Goal: Navigation & Orientation: Find specific page/section

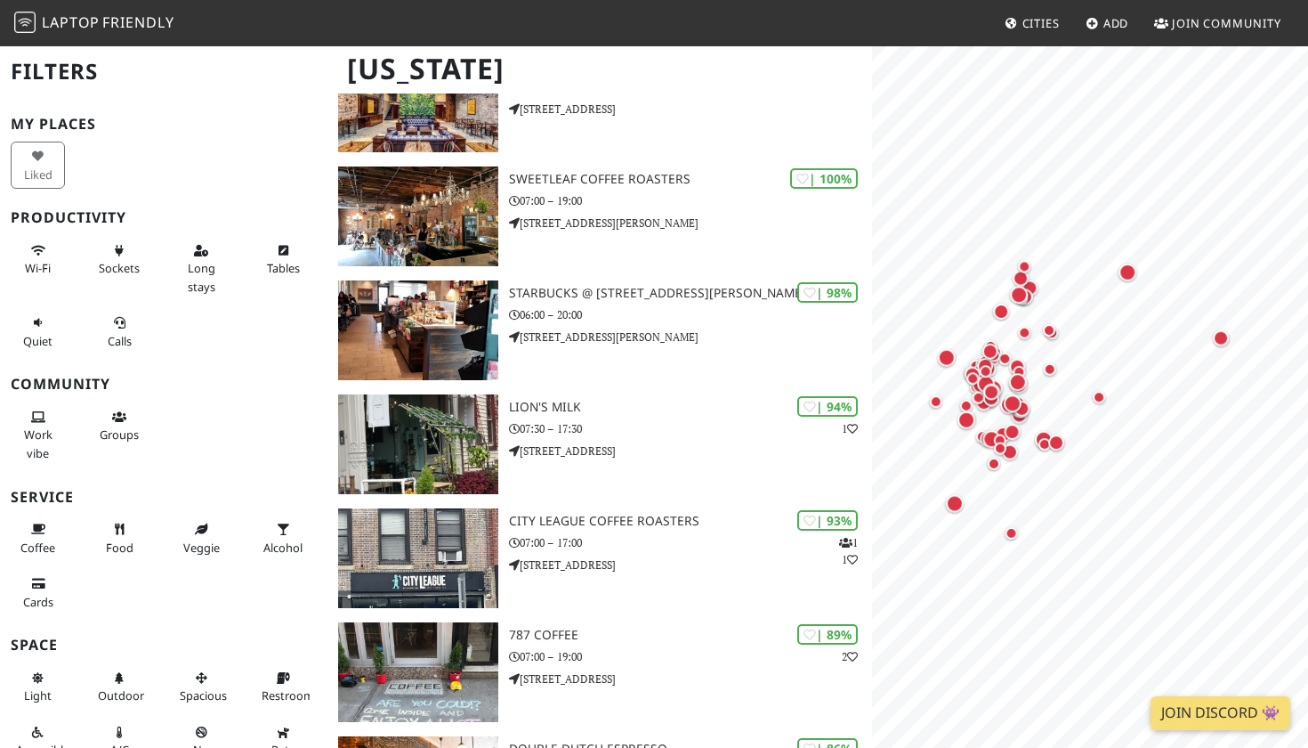
scroll to position [213, 0]
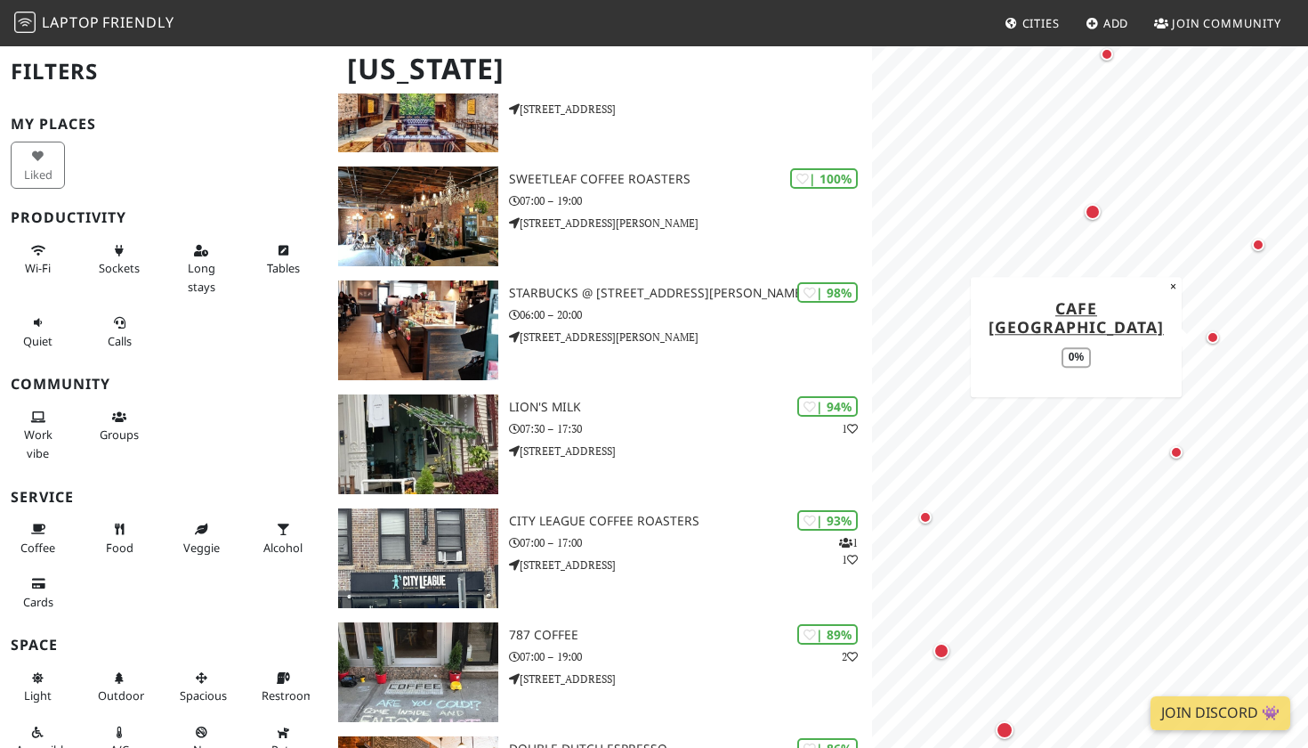
click at [1213, 336] on div "Map marker" at bounding box center [1213, 337] width 12 height 12
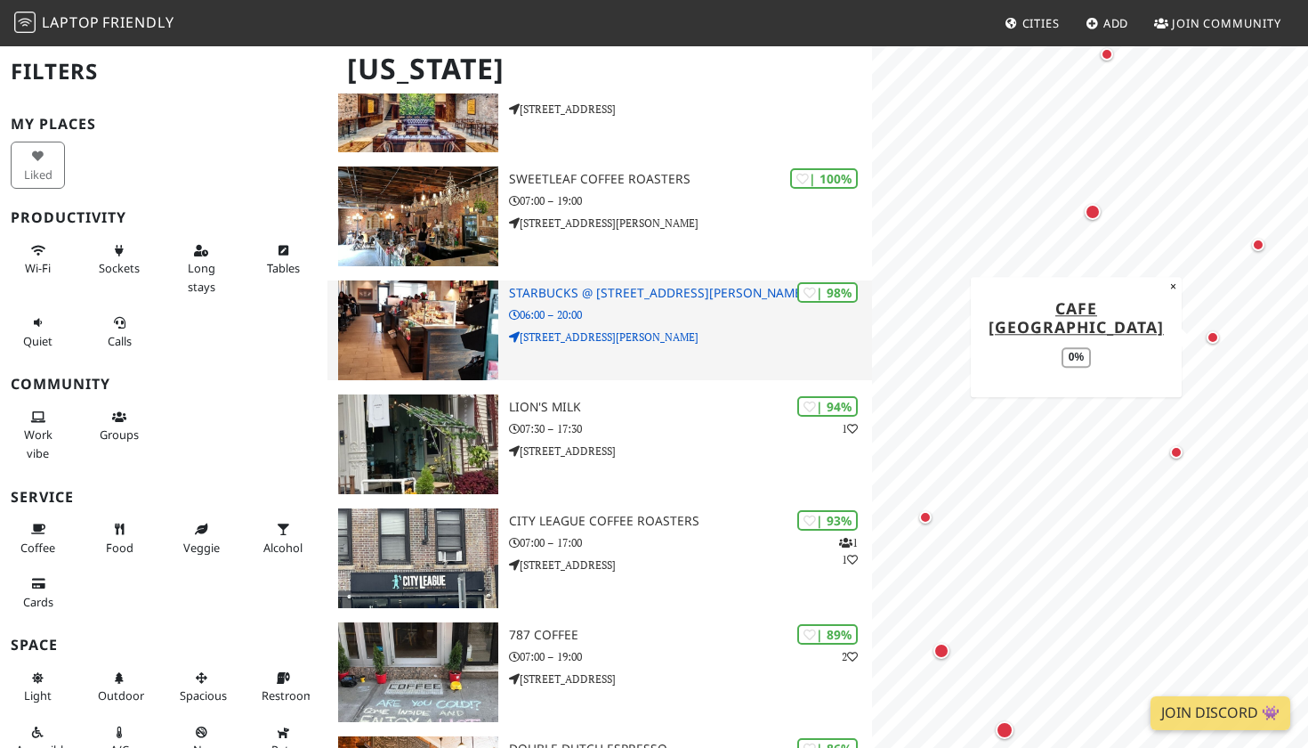
scroll to position [0, 0]
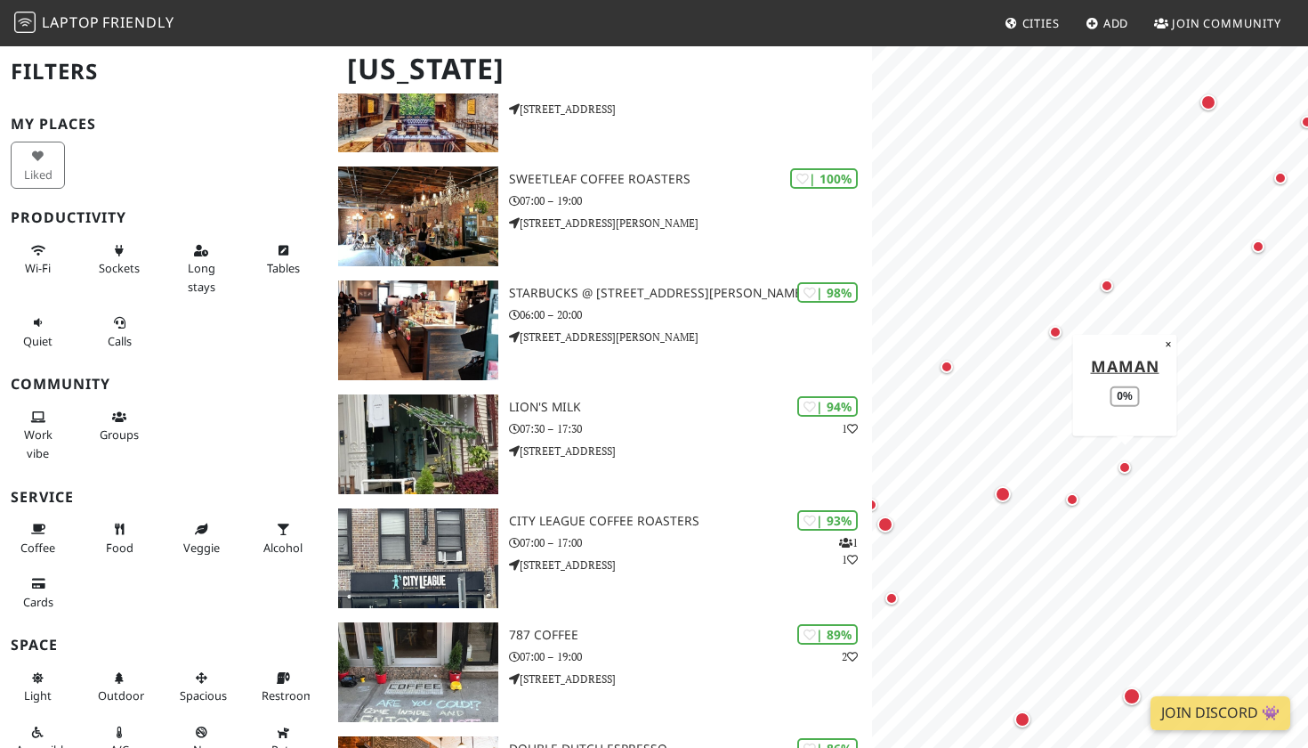
click at [1130, 468] on div "Map marker" at bounding box center [1125, 467] width 12 height 12
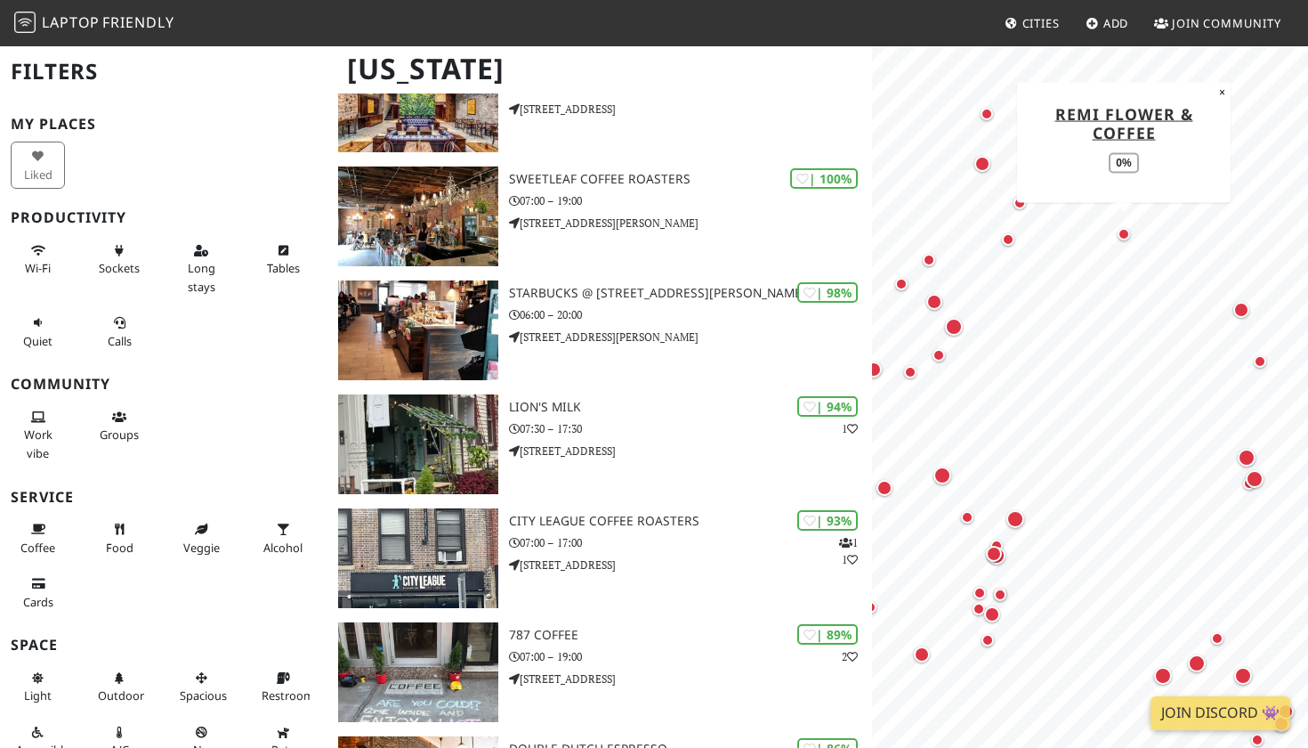
click at [1122, 235] on div "Map marker" at bounding box center [1124, 234] width 12 height 12
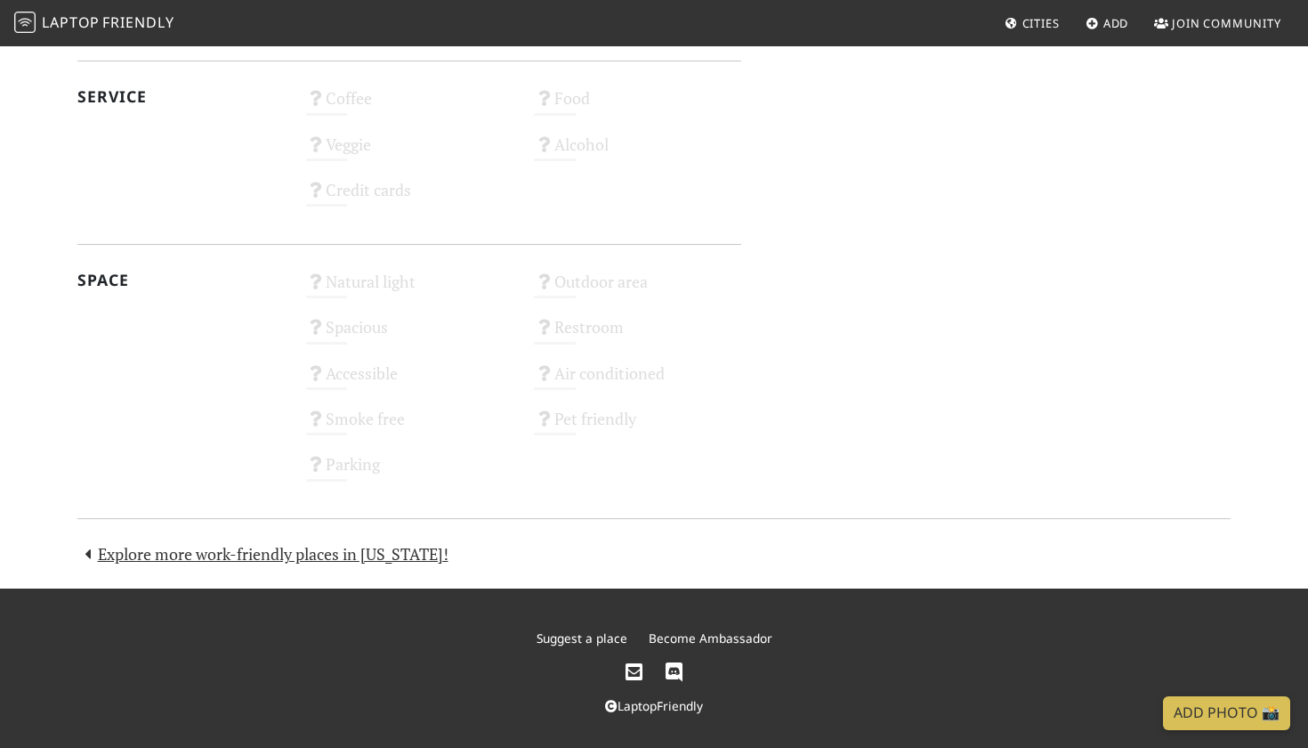
scroll to position [925, 0]
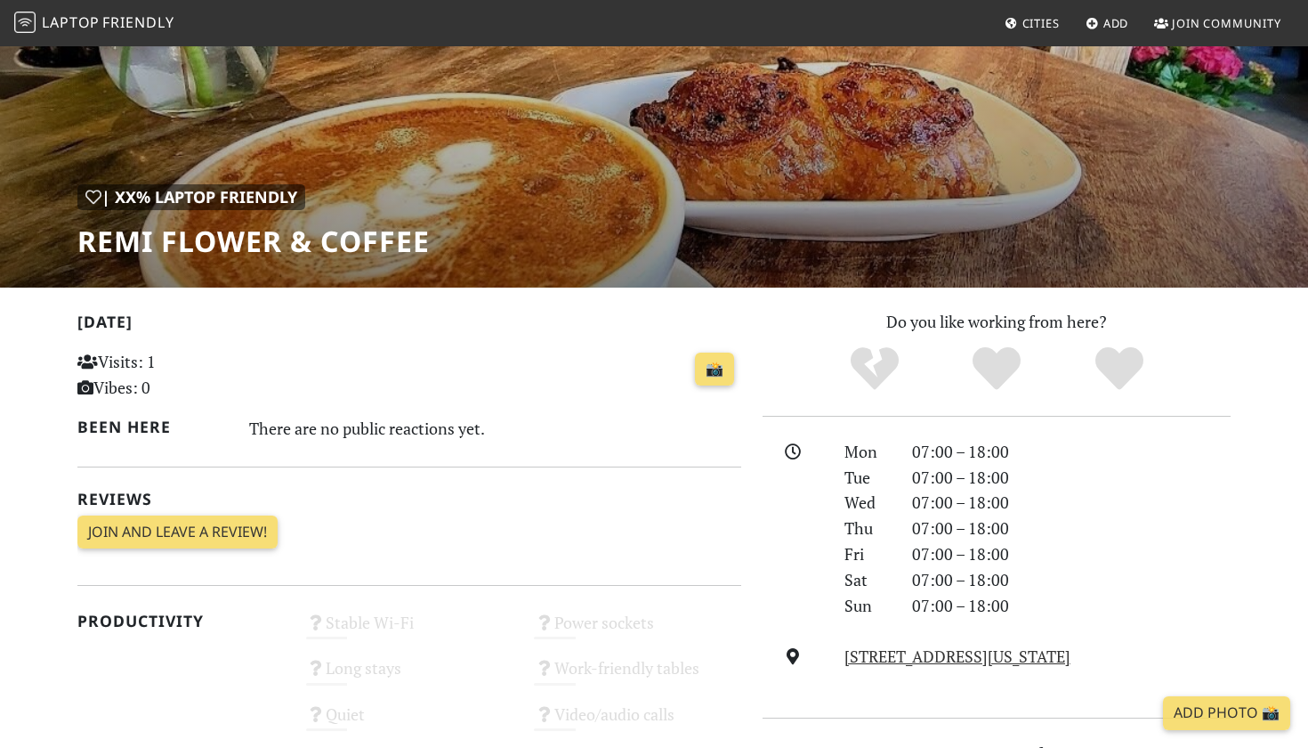
scroll to position [129, 0]
